Goal: Transaction & Acquisition: Obtain resource

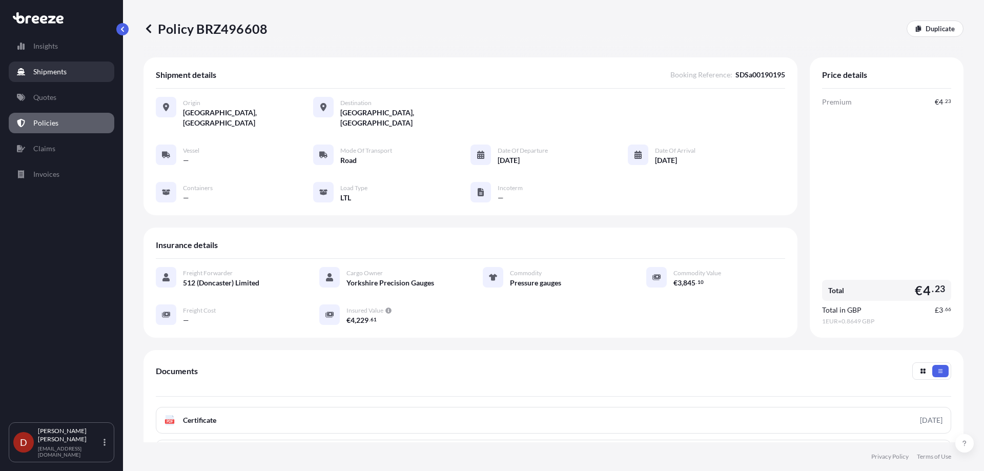
click at [57, 70] on p "Shipments" at bounding box center [49, 72] width 33 height 10
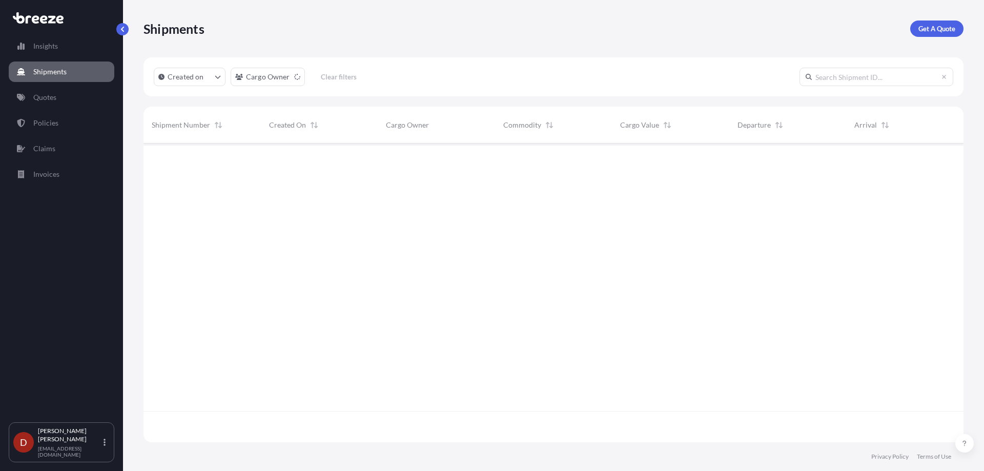
scroll to position [328, 812]
click at [931, 33] on p "Get A Quote" at bounding box center [936, 29] width 37 height 10
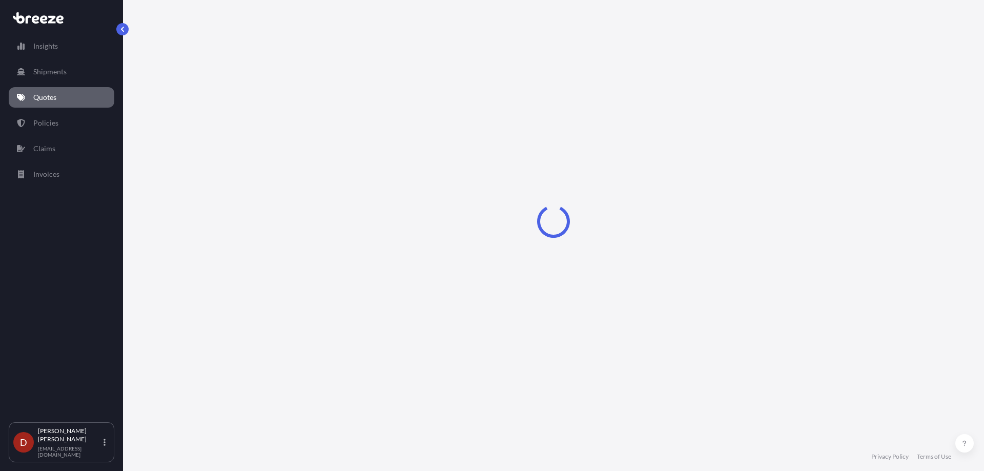
select select "Sea"
select select "1"
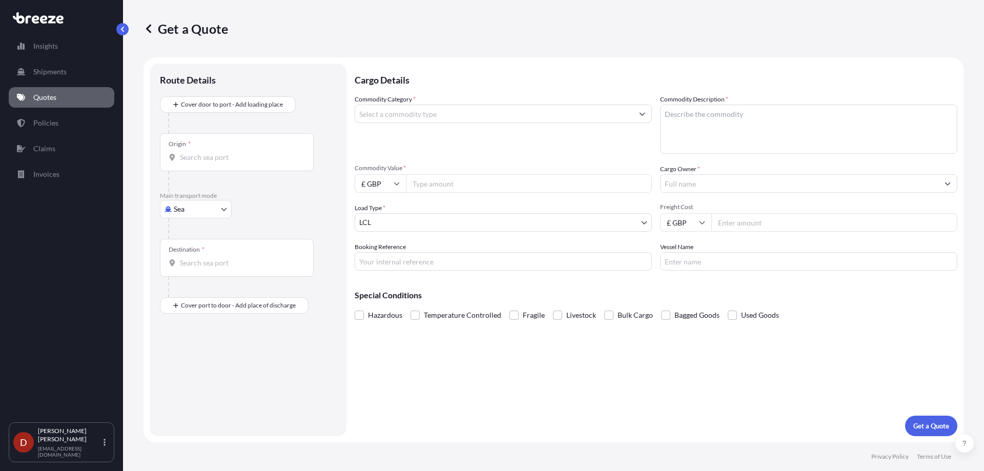
click at [257, 151] on div "Origin *" at bounding box center [237, 152] width 154 height 38
click at [257, 152] on input "Origin *" at bounding box center [240, 157] width 121 height 10
click at [199, 211] on body "0 options available. Insights Shipments Quotes Policies Claims Invoices D [PERS…" at bounding box center [492, 235] width 984 height 471
click at [195, 271] on span "Road" at bounding box center [187, 272] width 16 height 10
select select "Road"
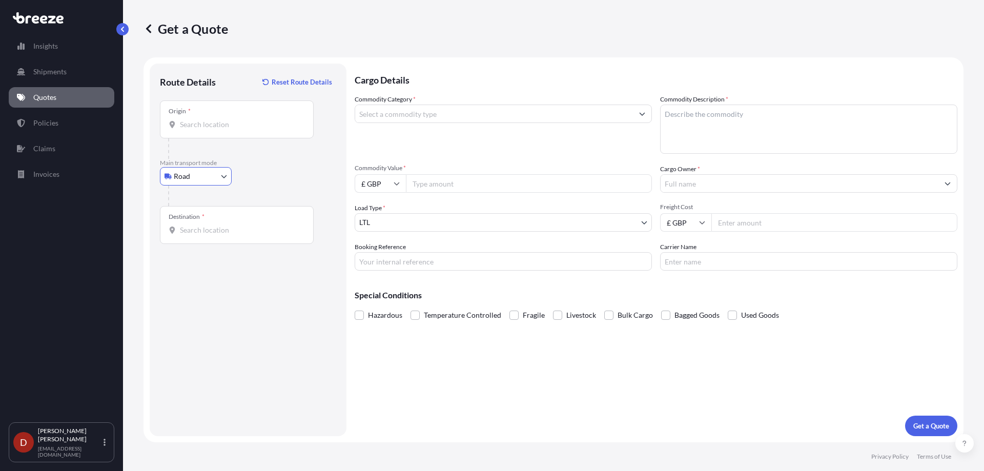
click at [219, 120] on input "Origin *" at bounding box center [240, 124] width 121 height 10
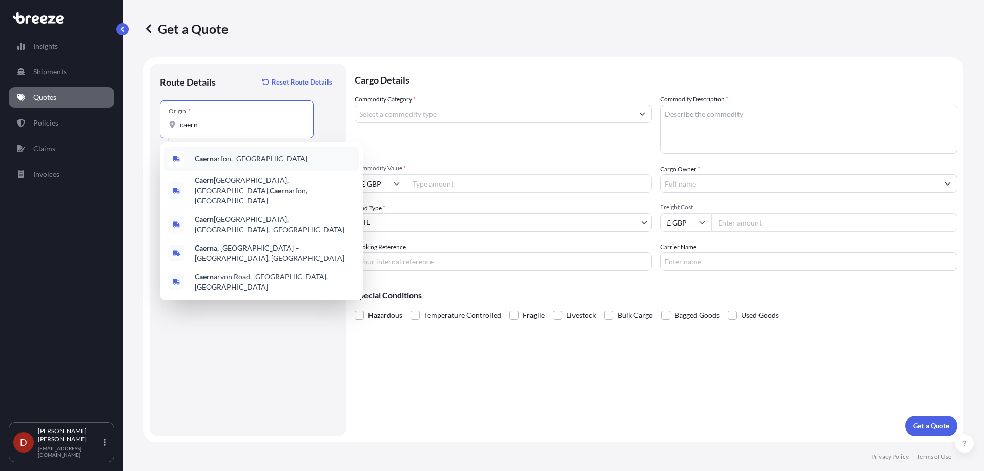
click at [225, 158] on span "Caern arfon, [GEOGRAPHIC_DATA]" at bounding box center [251, 159] width 113 height 10
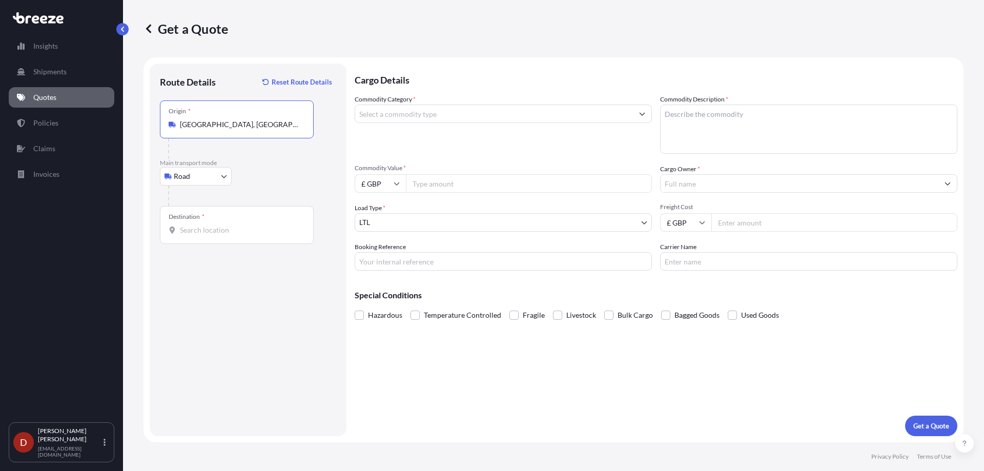
type input "[GEOGRAPHIC_DATA], [GEOGRAPHIC_DATA]"
click at [206, 221] on div "Destination *" at bounding box center [237, 225] width 154 height 38
click at [206, 225] on input "Destination *" at bounding box center [240, 230] width 121 height 10
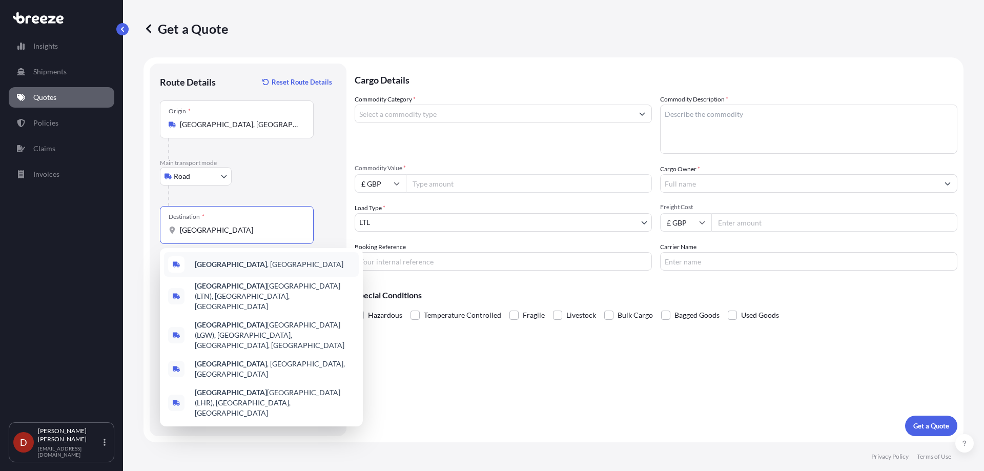
click at [201, 268] on span "[GEOGRAPHIC_DATA] , [GEOGRAPHIC_DATA]" at bounding box center [269, 264] width 149 height 10
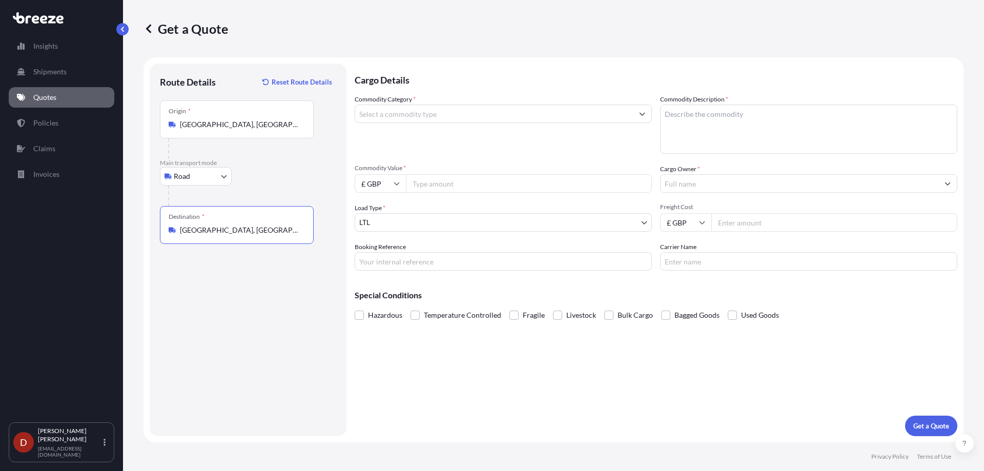
type input "[GEOGRAPHIC_DATA], [GEOGRAPHIC_DATA]"
click at [429, 118] on input "Commodity Category *" at bounding box center [494, 114] width 278 height 18
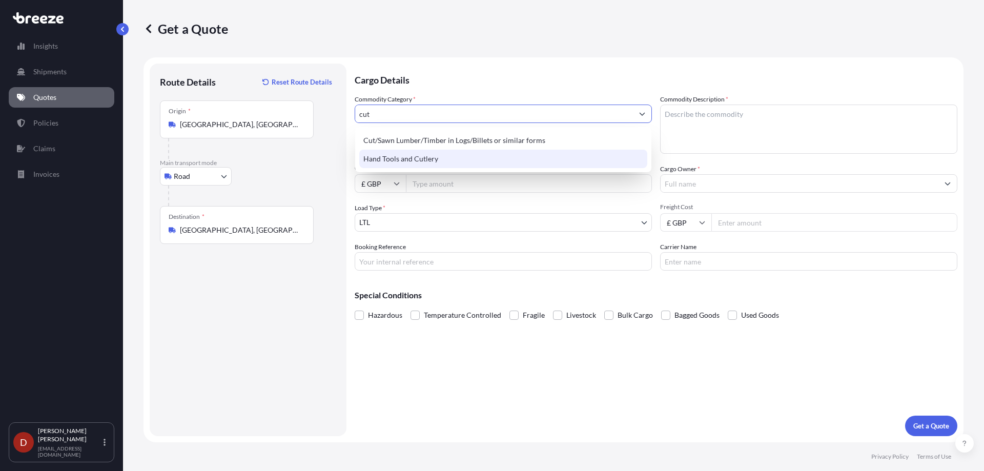
click at [464, 155] on div "Hand Tools and Cutlery" at bounding box center [503, 159] width 288 height 18
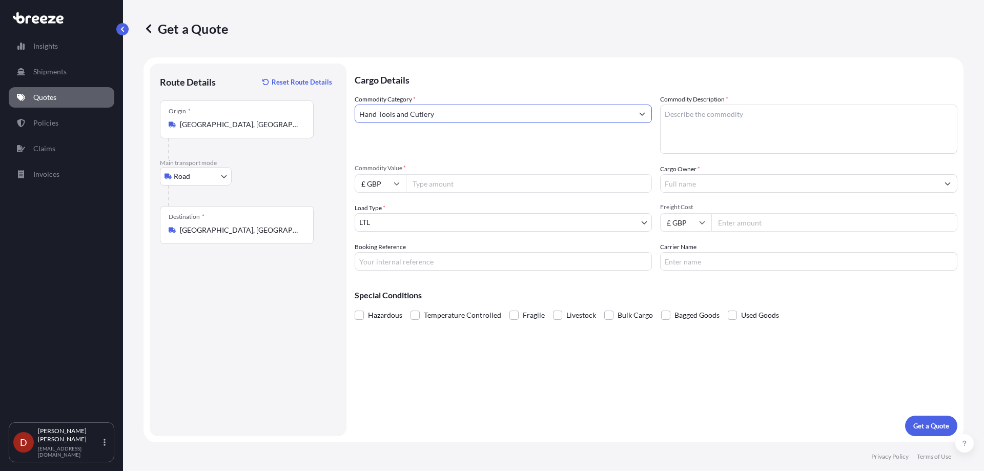
type input "Hand Tools and Cutlery"
click at [708, 116] on textarea "Commodity Description *" at bounding box center [808, 129] width 297 height 49
type textarea "Kitchen utensils"
click at [502, 188] on input "Commodity Value *" at bounding box center [529, 183] width 246 height 18
type input "5000"
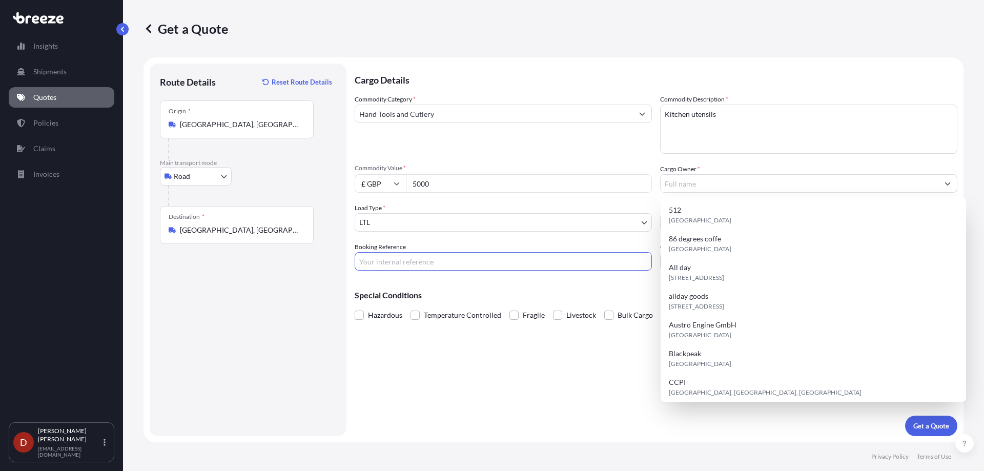
click at [440, 268] on input "Booking Reference" at bounding box center [503, 261] width 297 height 18
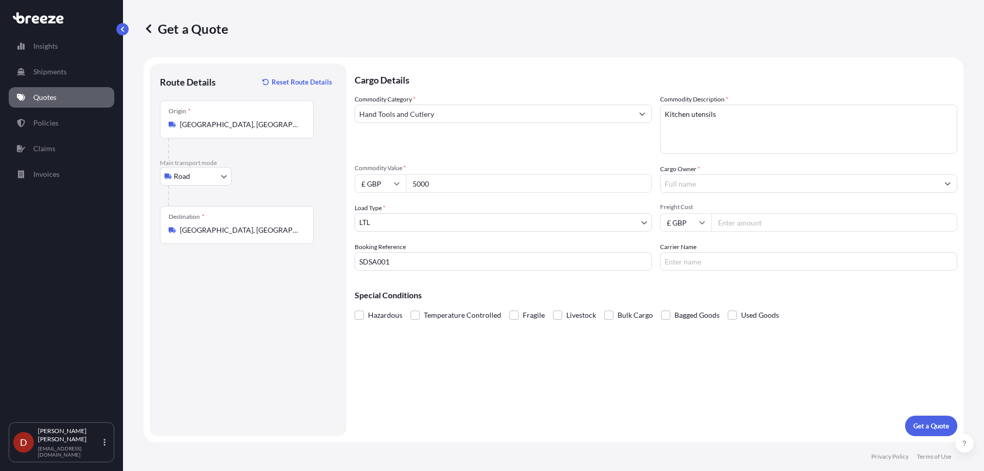
drag, startPoint x: 442, startPoint y: 263, endPoint x: 445, endPoint y: 258, distance: 5.5
click at [443, 260] on input "SDSA001" at bounding box center [503, 261] width 297 height 18
type input "SDSA00190211"
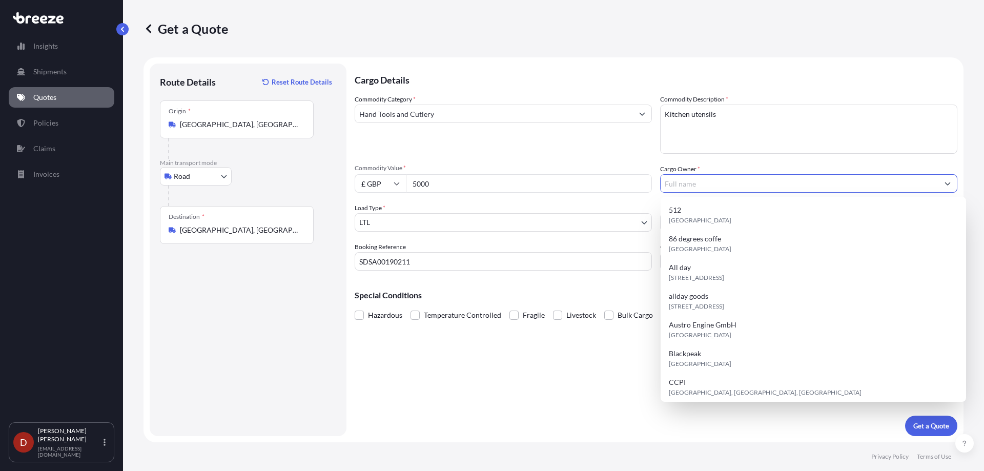
click at [708, 175] on input "Cargo Owner *" at bounding box center [799, 183] width 278 height 18
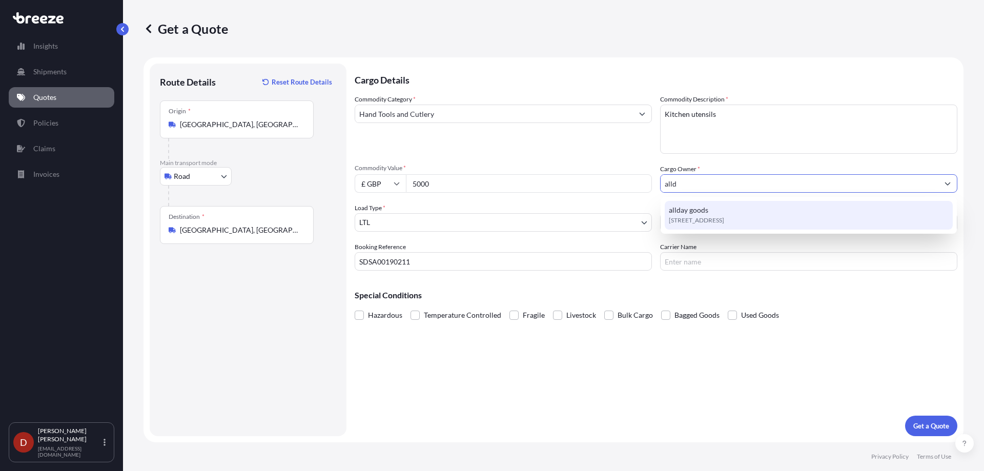
click at [708, 210] on div "[STREET_ADDRESS]" at bounding box center [809, 215] width 288 height 29
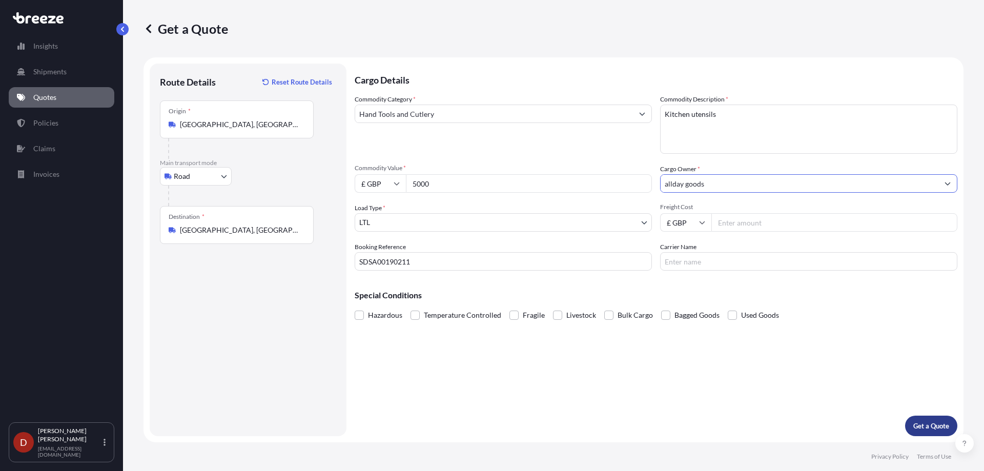
type input "allday goods"
click at [943, 420] on button "Get a Quote" at bounding box center [931, 426] width 52 height 20
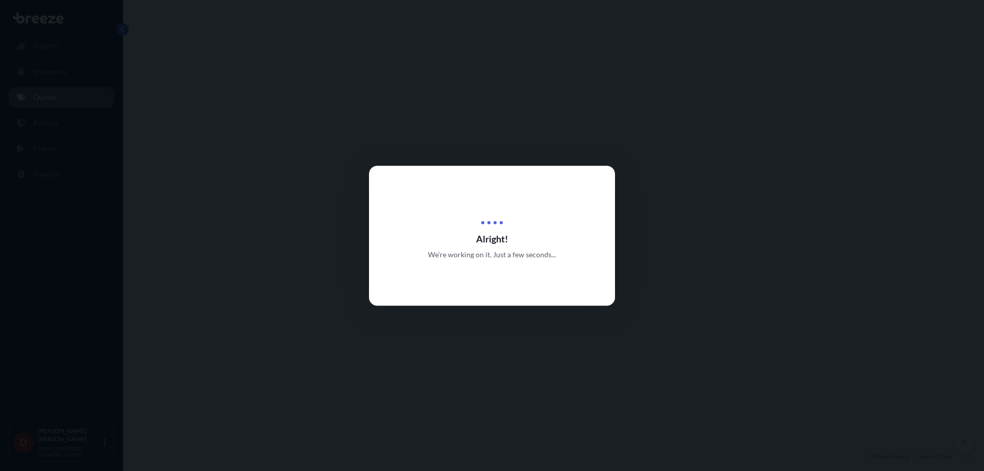
select select "Road"
select select "1"
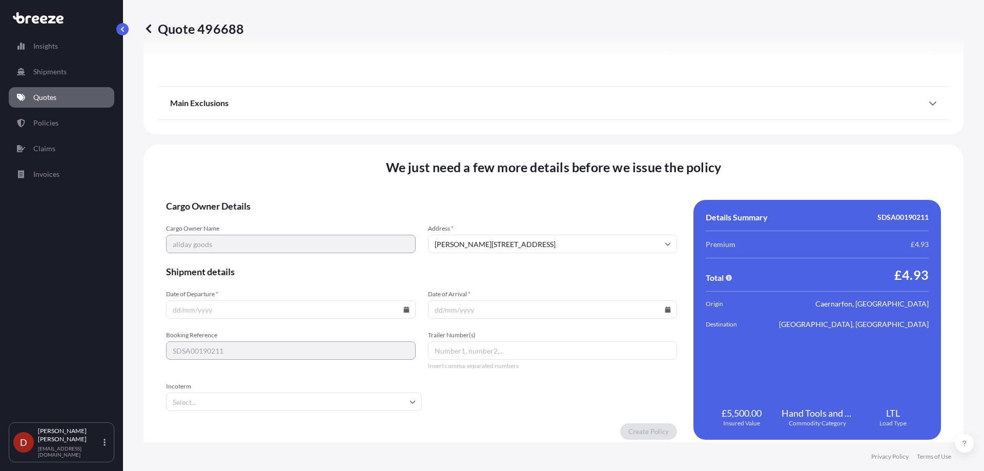
scroll to position [1145, 0]
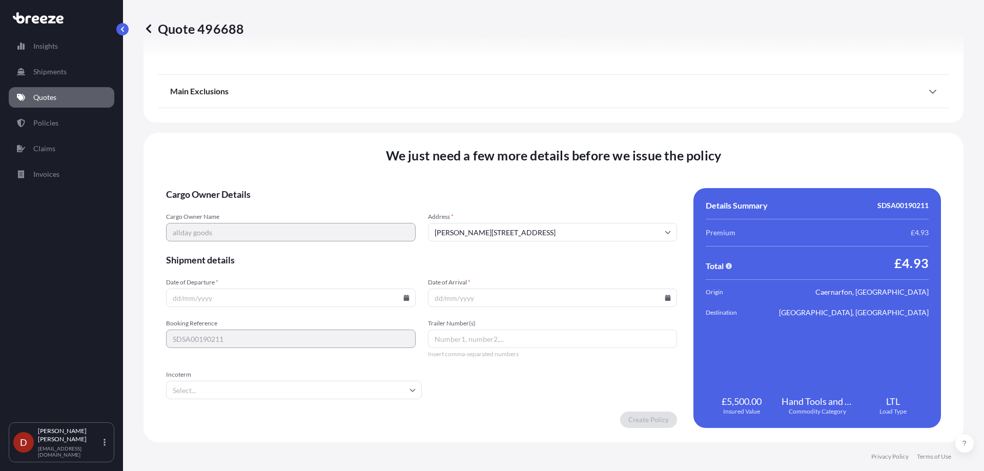
click at [406, 299] on icon at bounding box center [406, 298] width 6 height 6
click at [291, 208] on button "14" at bounding box center [289, 206] width 16 height 16
type input "[DATE]"
click at [498, 298] on input "Date of Arrival *" at bounding box center [553, 297] width 250 height 18
click at [659, 298] on input "Date of Arrival *" at bounding box center [553, 297] width 250 height 18
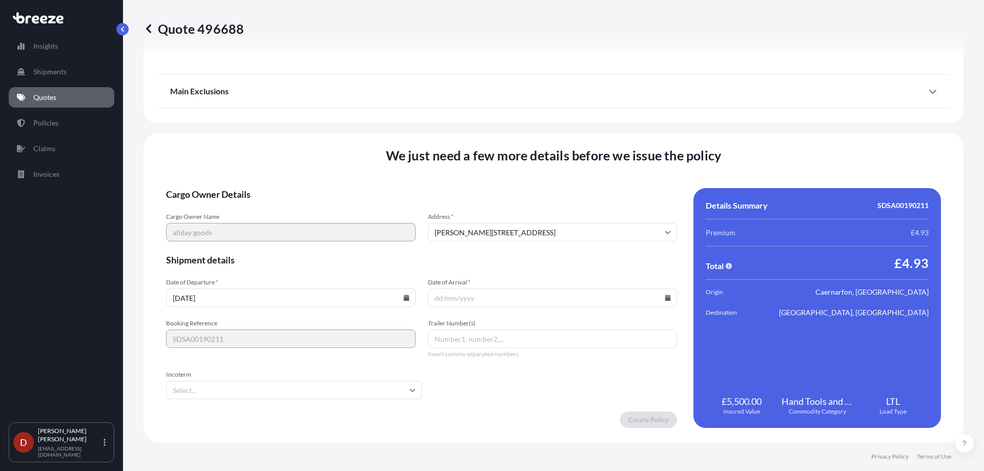
click at [665, 299] on icon at bounding box center [668, 298] width 6 height 6
click at [566, 205] on button "15" at bounding box center [573, 206] width 16 height 16
type input "[DATE]"
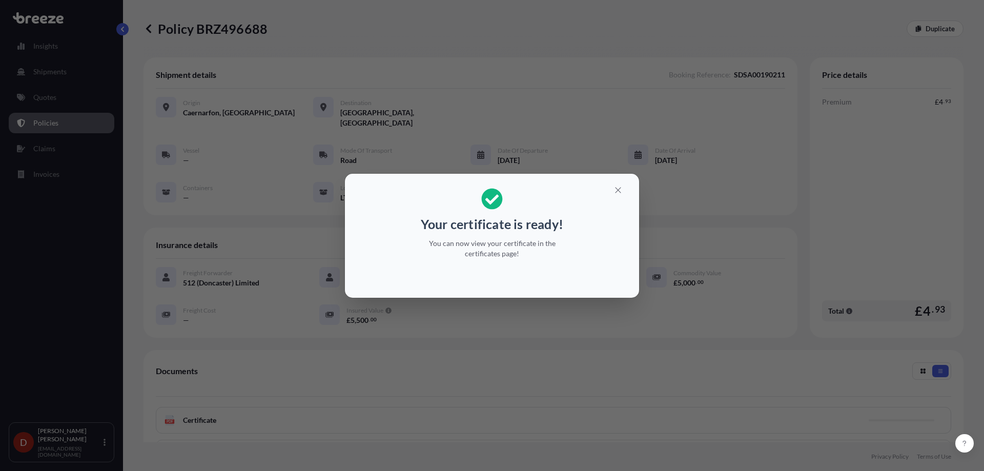
drag, startPoint x: 617, startPoint y: 199, endPoint x: 618, endPoint y: 194, distance: 5.7
click at [617, 199] on h2 "Your certificate is ready! You can now view your certificate in the certificate…" at bounding box center [492, 223] width 278 height 83
click at [618, 194] on icon "button" at bounding box center [617, 189] width 9 height 9
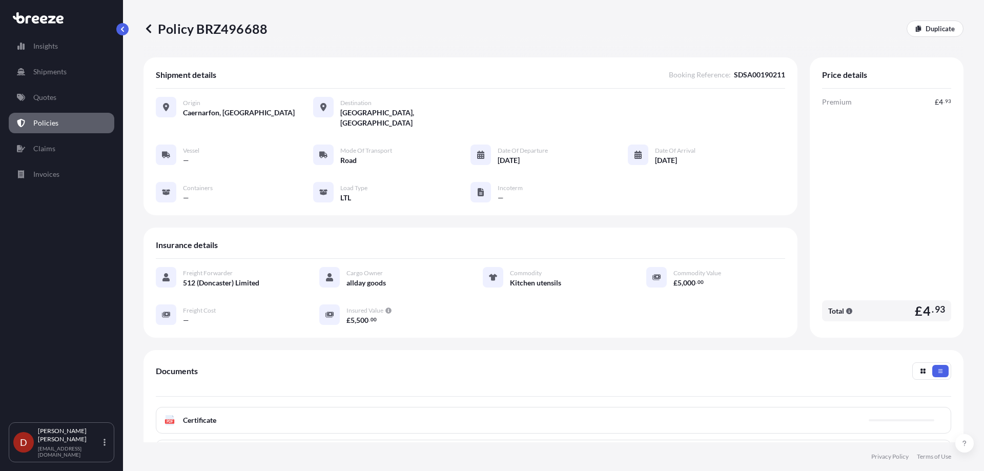
scroll to position [135, 0]
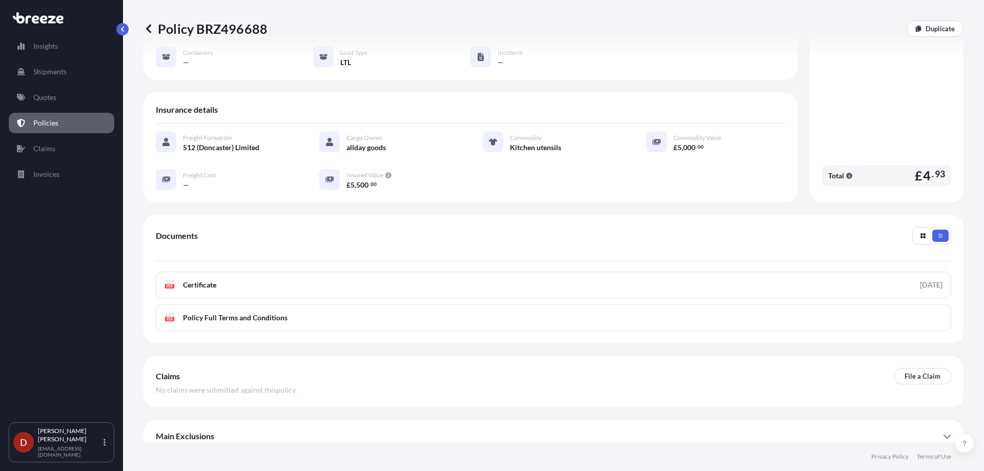
click at [522, 272] on link "PDF Certificate [DATE]" at bounding box center [553, 285] width 795 height 27
